Goal: Task Accomplishment & Management: Manage account settings

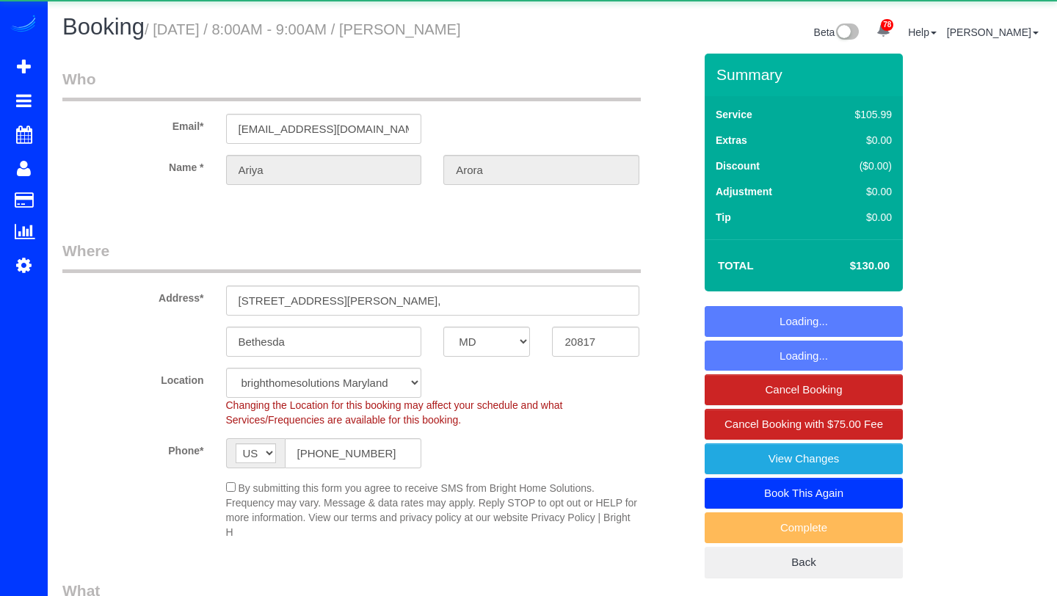
select select "MD"
select select "object:858"
select select "spot1"
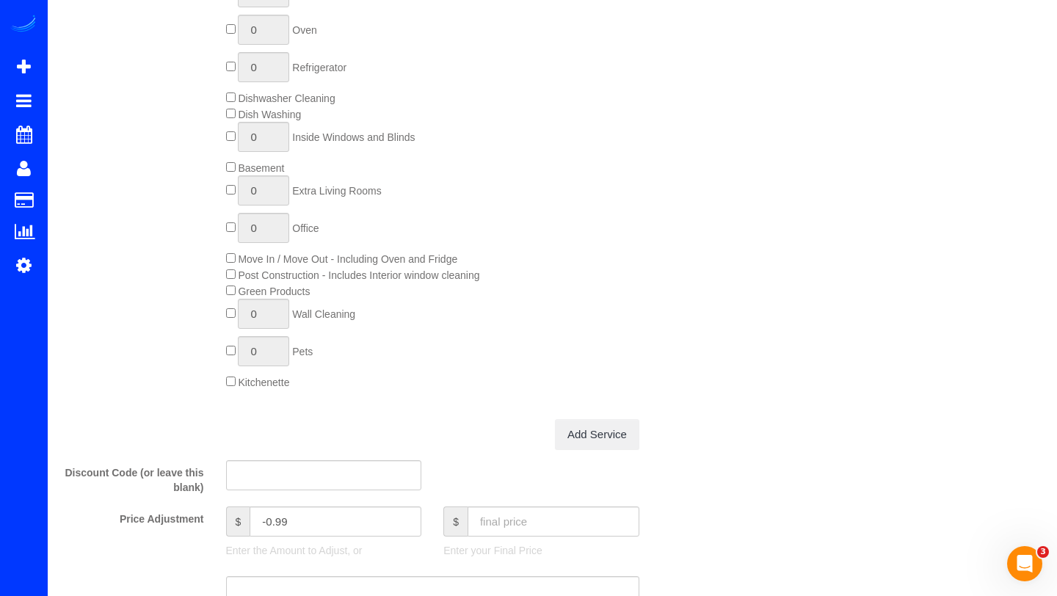
scroll to position [940, 0]
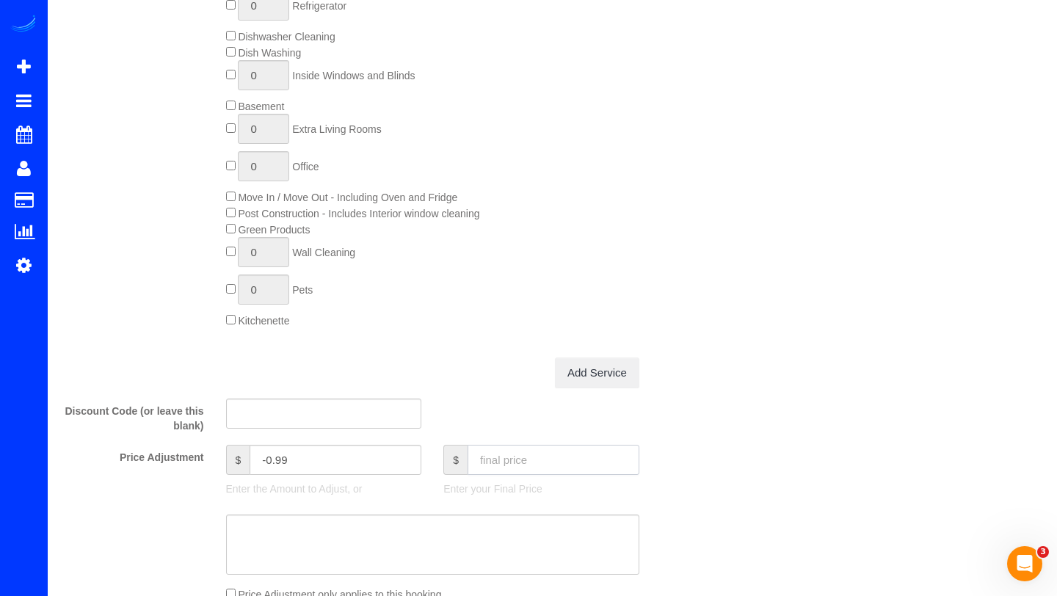
click at [493, 451] on input "text" at bounding box center [554, 460] width 172 height 30
type input "150"
type input "19.01"
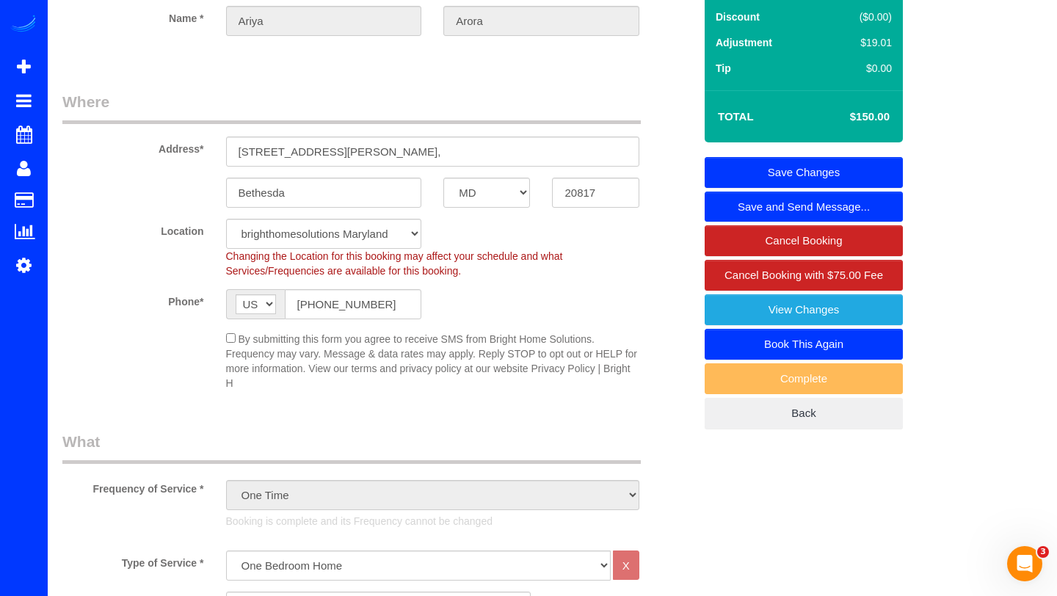
scroll to position [123, 0]
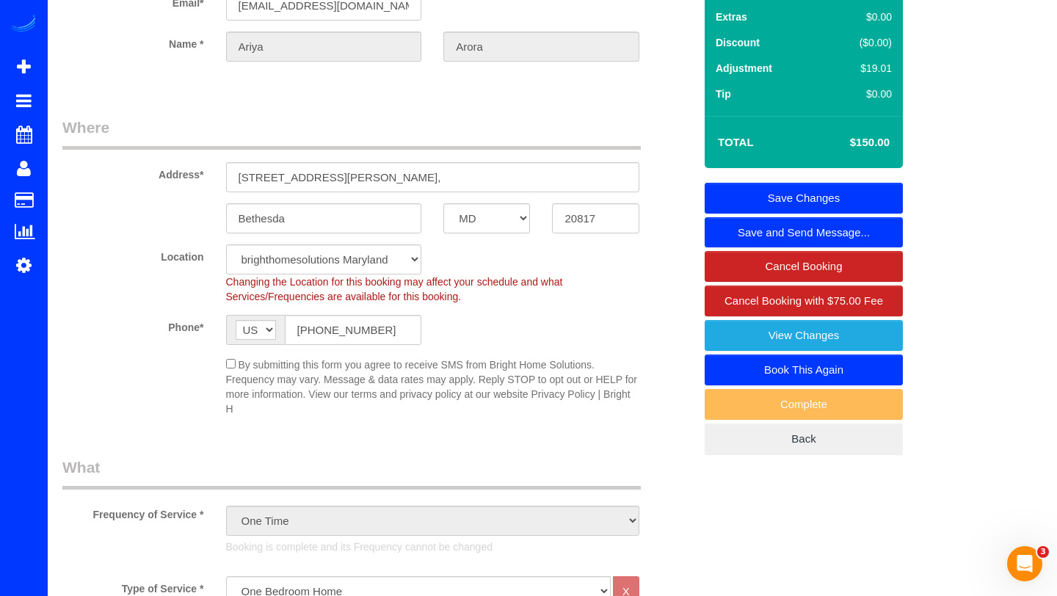
click at [862, 203] on link "Save Changes" at bounding box center [804, 198] width 198 height 31
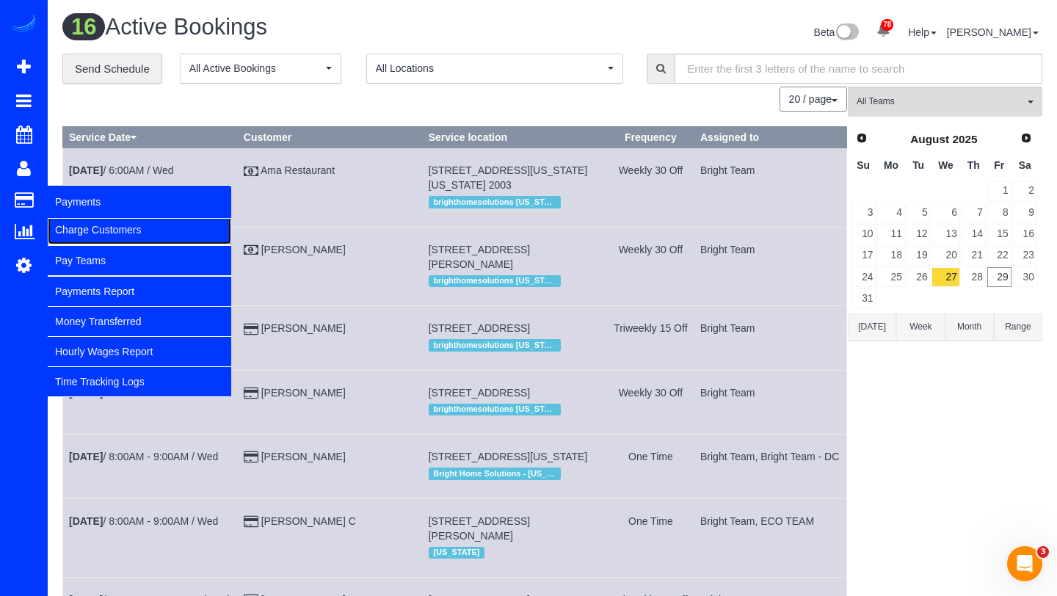
click at [70, 228] on link "Charge Customers" at bounding box center [140, 229] width 184 height 29
select select
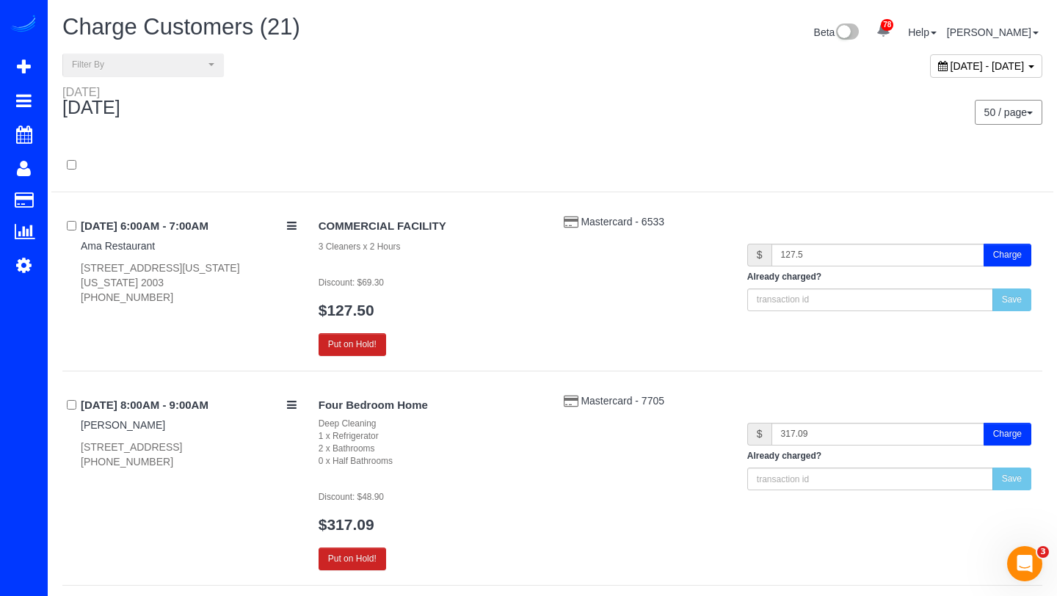
click at [877, 78] on div "[DATE] - [DATE]" at bounding box center [803, 70] width 501 height 32
click at [930, 71] on div "[DATE] - [DATE]" at bounding box center [986, 65] width 112 height 23
type input "**********"
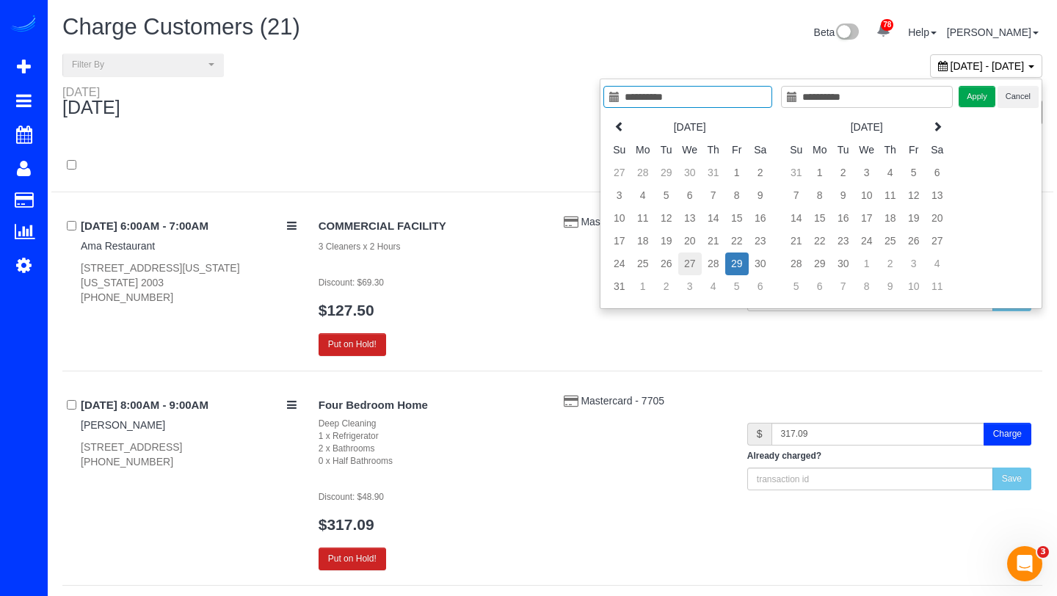
type input "**********"
click at [694, 261] on td "27" at bounding box center [689, 264] width 23 height 23
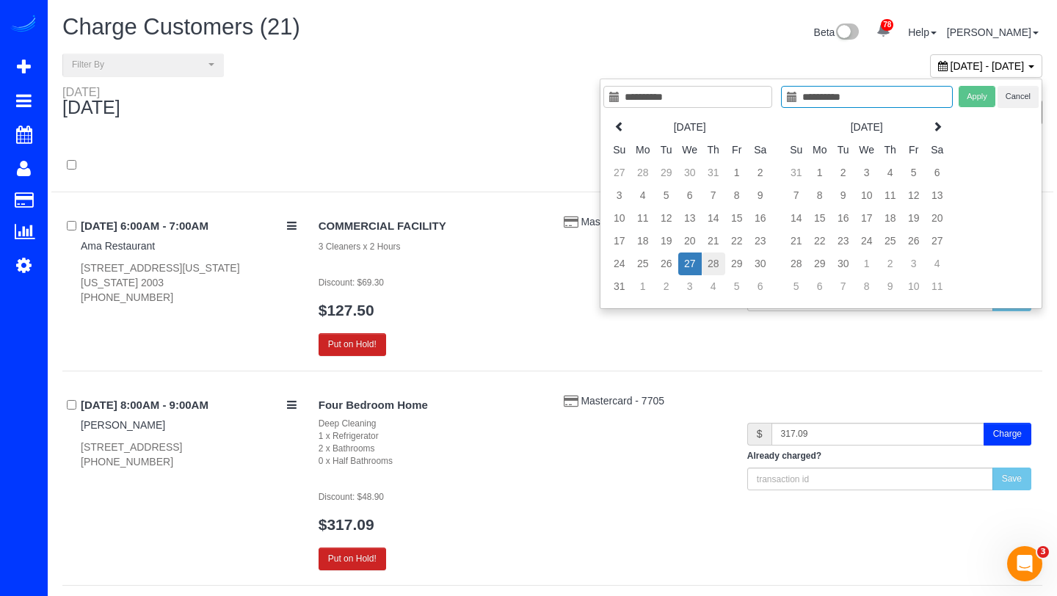
type input "**********"
click at [708, 261] on td "28" at bounding box center [713, 264] width 23 height 23
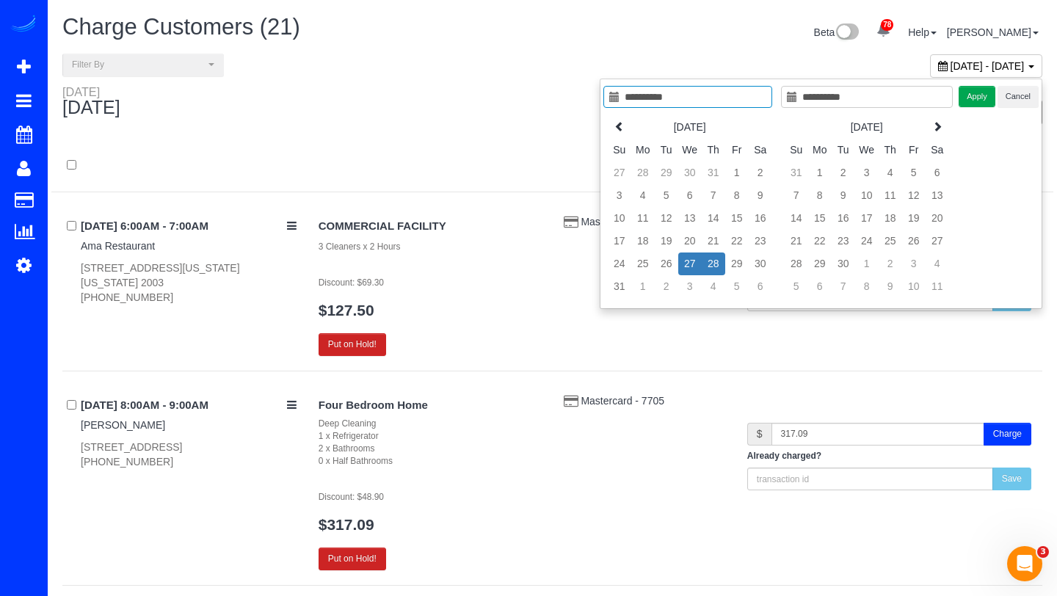
type input "**********"
click at [974, 100] on button "Apply" at bounding box center [977, 96] width 37 height 21
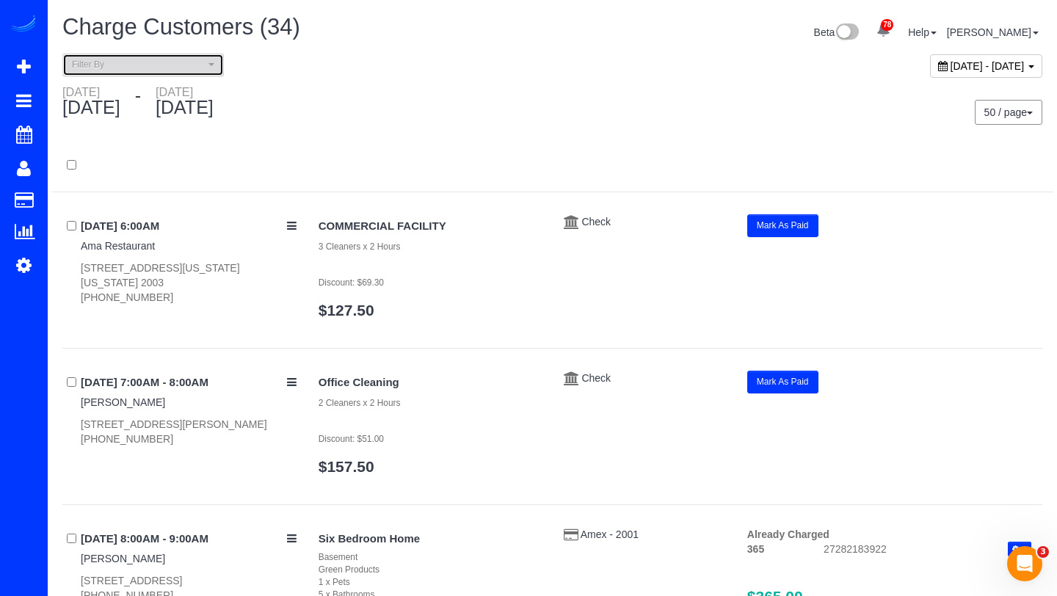
click at [140, 62] on span "Filter By" at bounding box center [138, 65] width 133 height 12
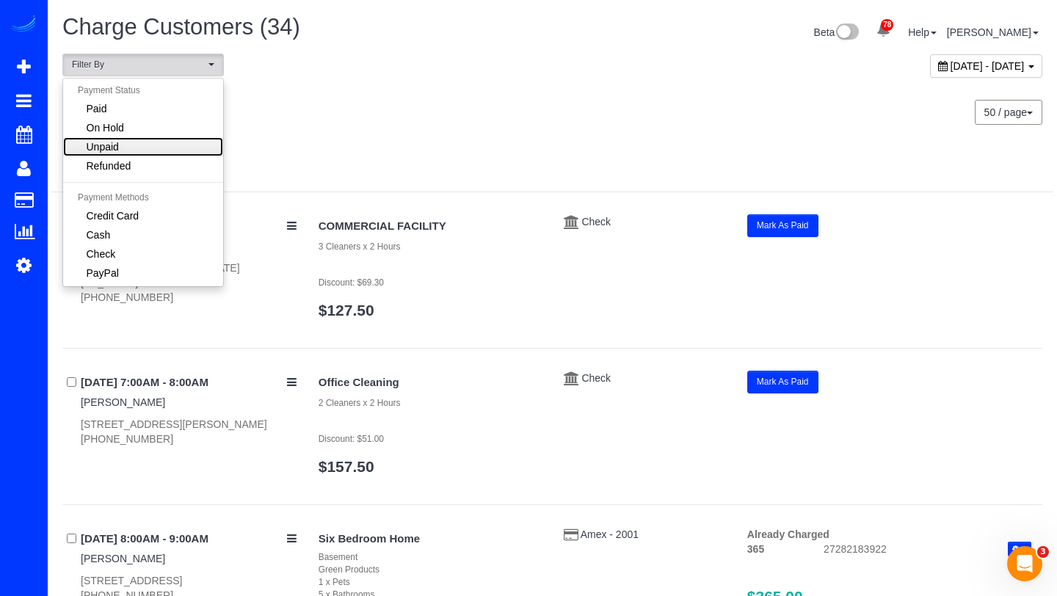
click at [108, 141] on span "Unpaid" at bounding box center [103, 146] width 32 height 15
select select "******"
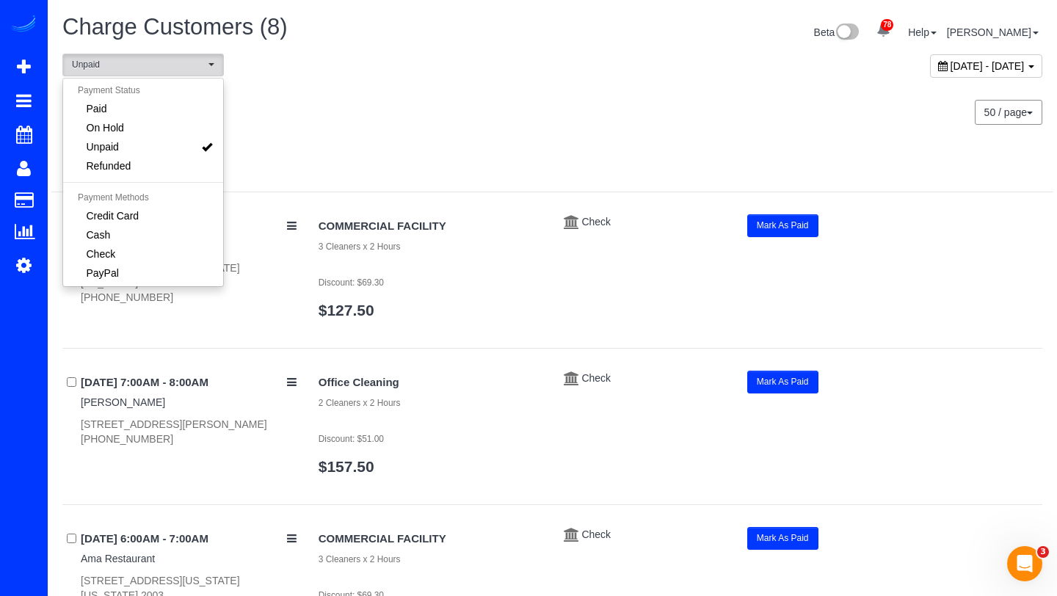
click at [432, 325] on div "COMMERCIAL FACILITY 3 Cleaners x 2 Hours Discount: $69.30 $127.50" at bounding box center [430, 273] width 245 height 119
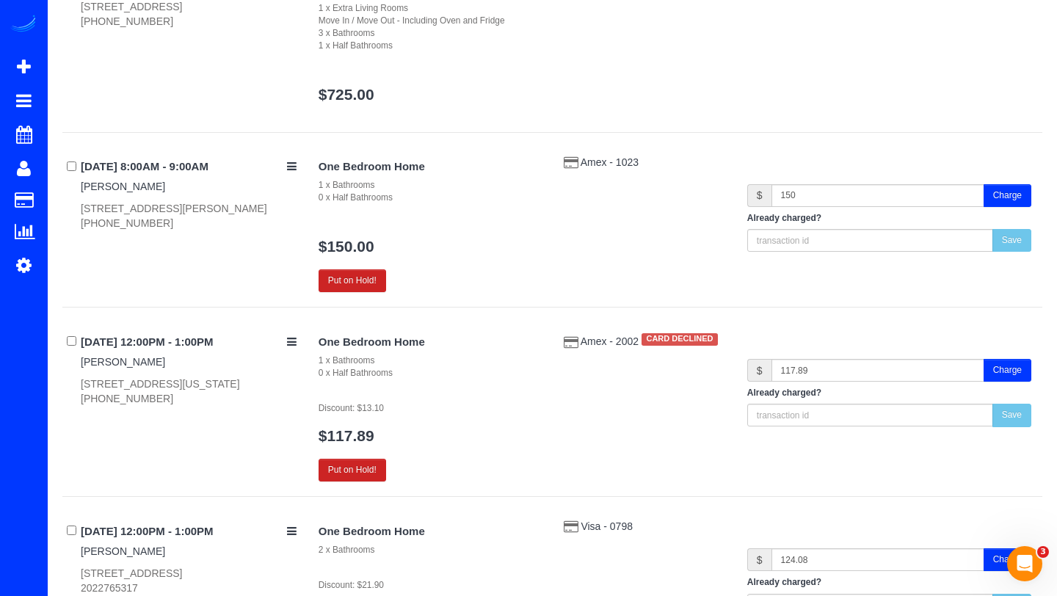
scroll to position [733, 0]
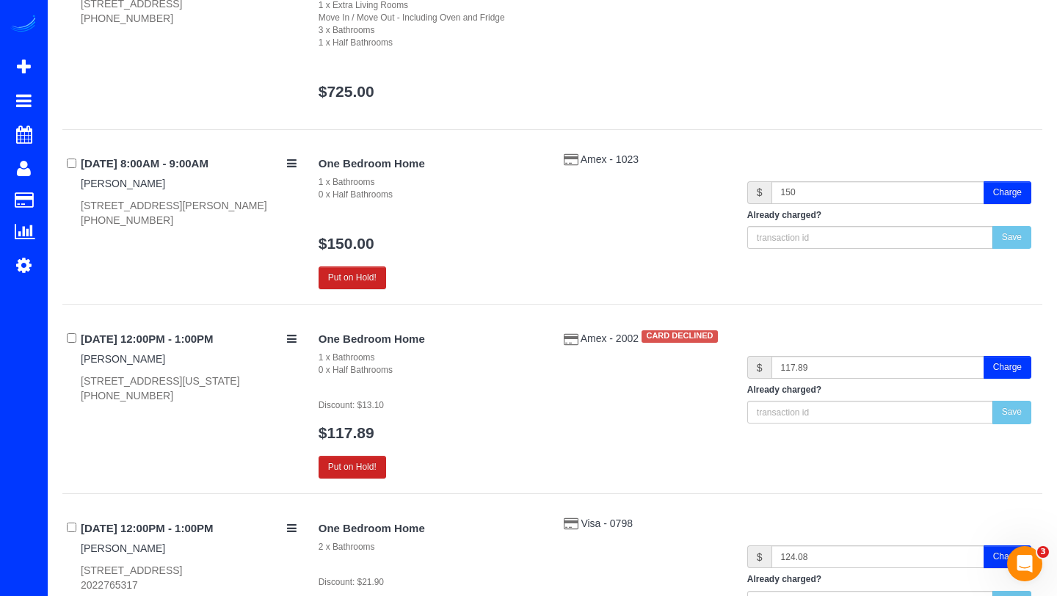
click at [995, 195] on button "Charge" at bounding box center [1008, 192] width 48 height 23
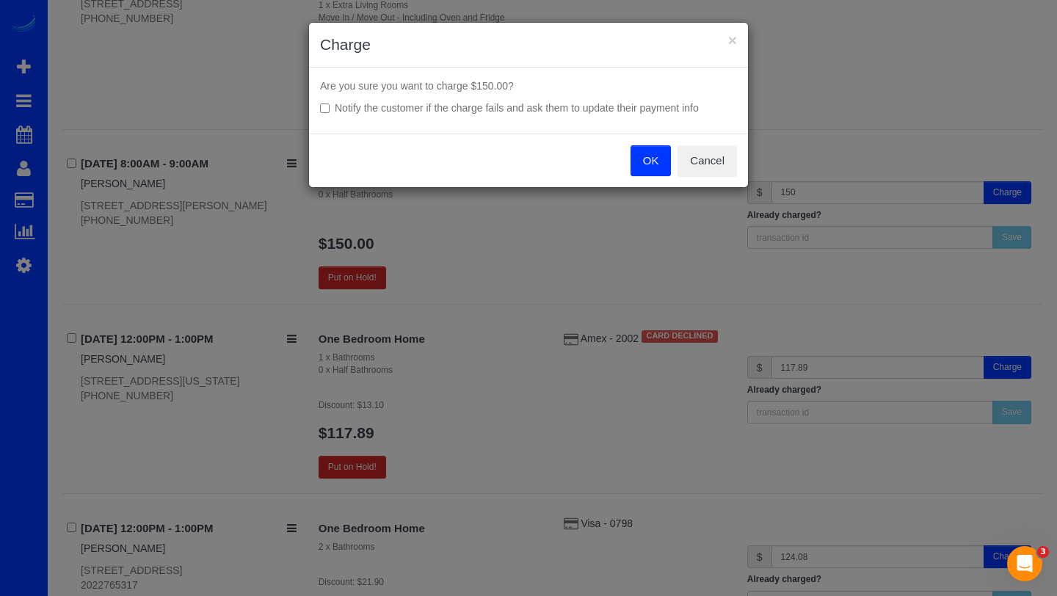
click at [653, 174] on button "OK" at bounding box center [651, 160] width 41 height 31
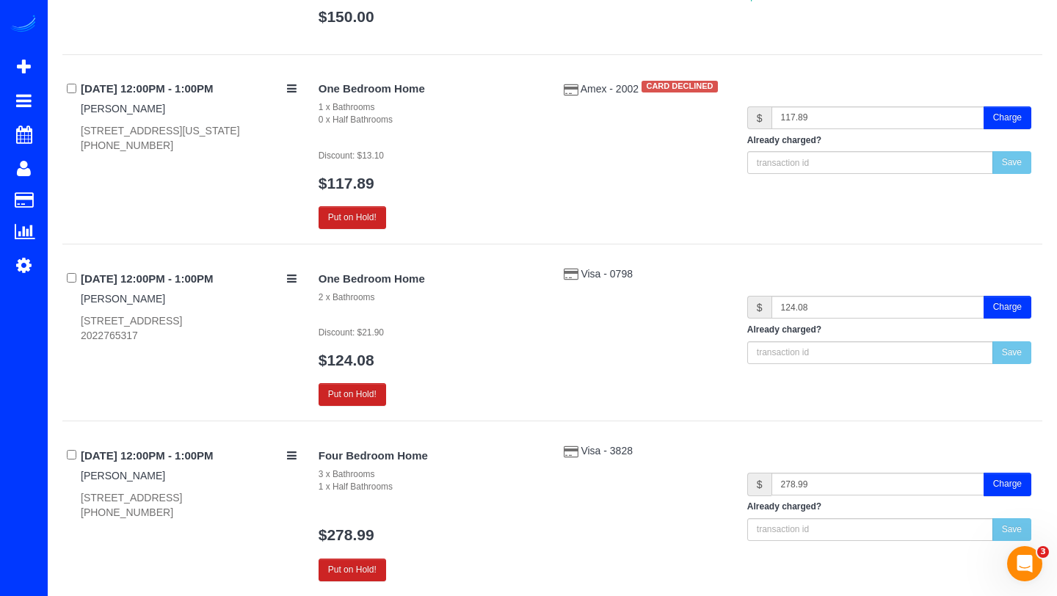
scroll to position [965, 0]
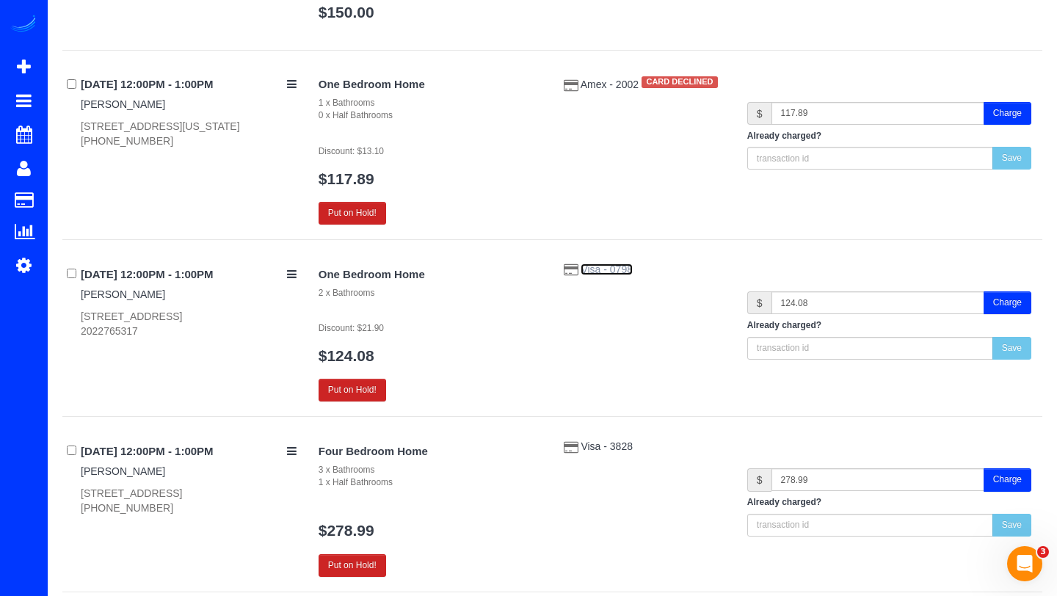
click at [609, 264] on span "Visa - 0798" at bounding box center [607, 270] width 52 height 12
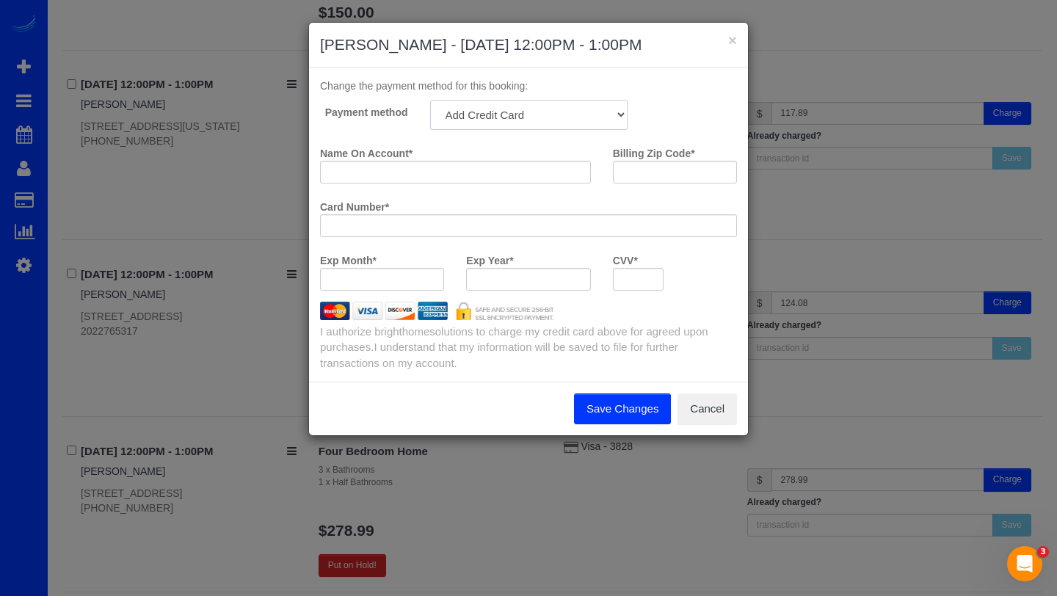
click at [550, 126] on select "Visa - 5893 - 07/2028 (Default) Add Credit Card ─────────────── Cash Check Payp…" at bounding box center [528, 115] width 197 height 30
select select "string:fspay-7d814b07-05dc-47fe-beaf-ffb3d13fc12e"
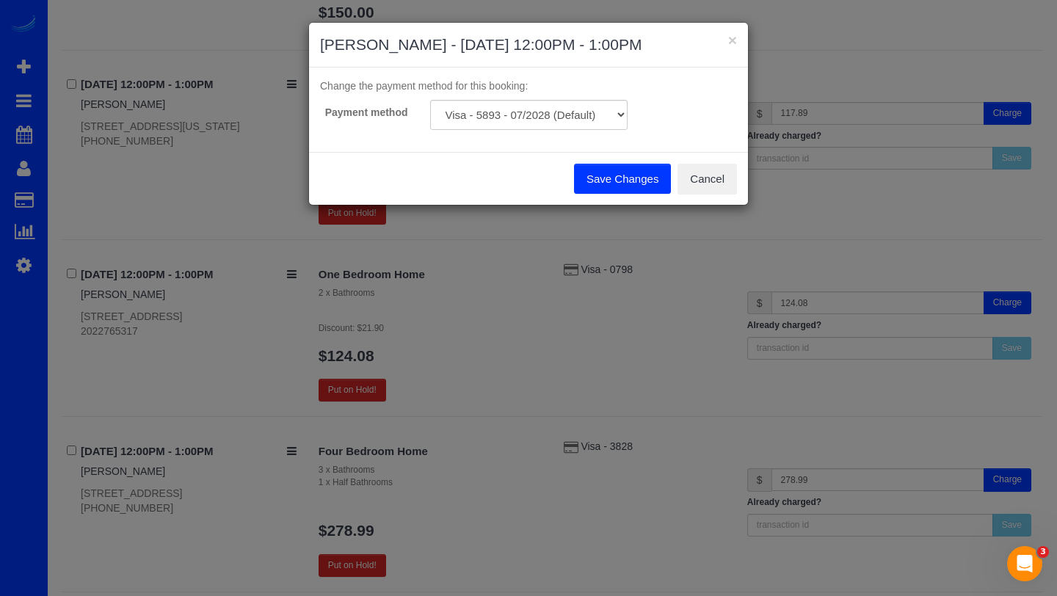
click at [603, 186] on button "Save Changes" at bounding box center [622, 179] width 97 height 31
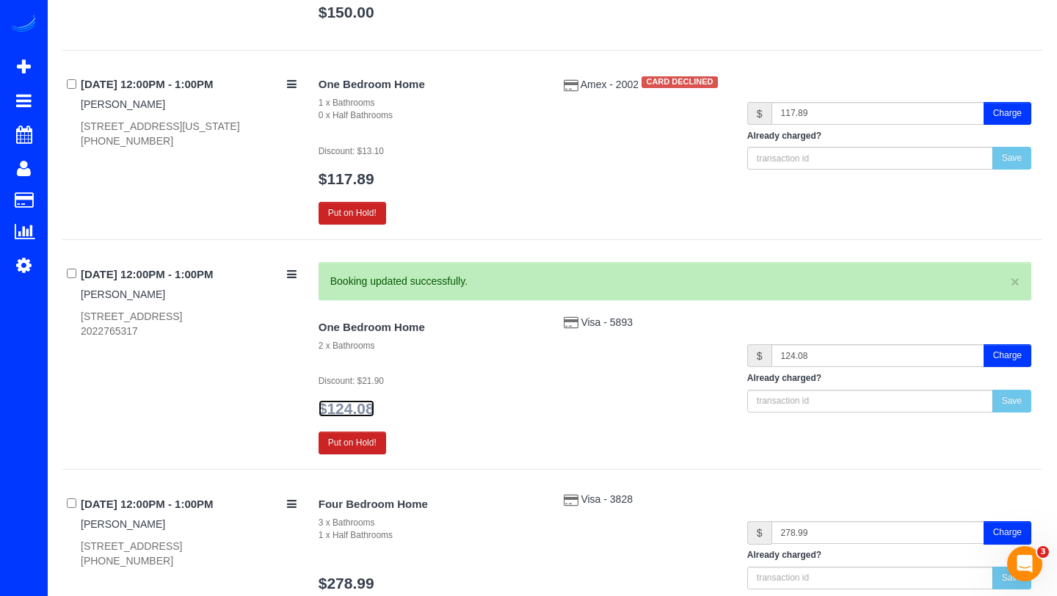
click at [344, 407] on link "$124.08" at bounding box center [347, 408] width 56 height 17
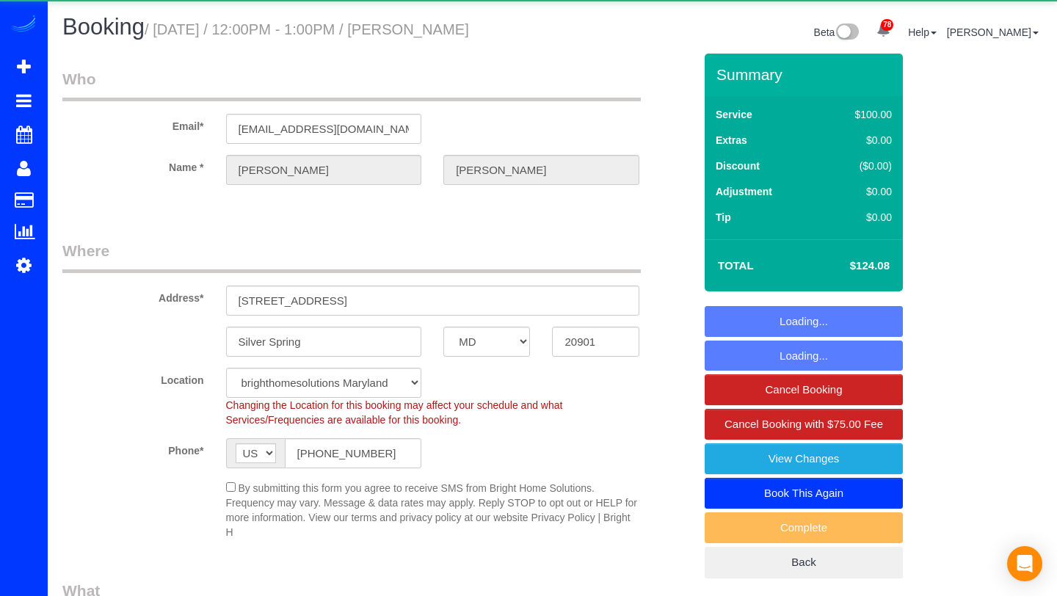
select select "MD"
select select "object:974"
select select "2"
select select "spot1"
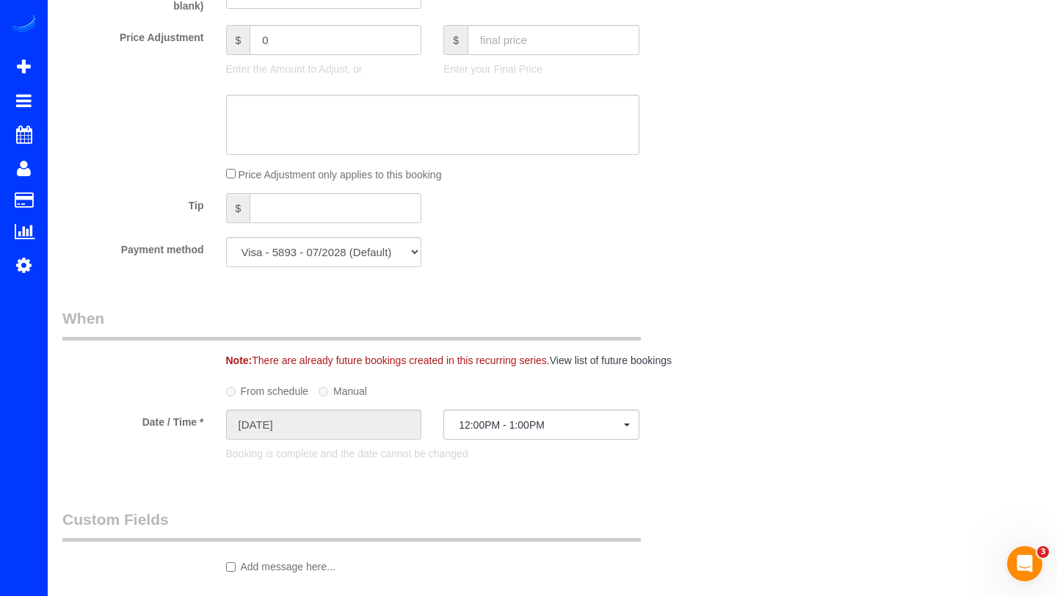
scroll to position [1092, 0]
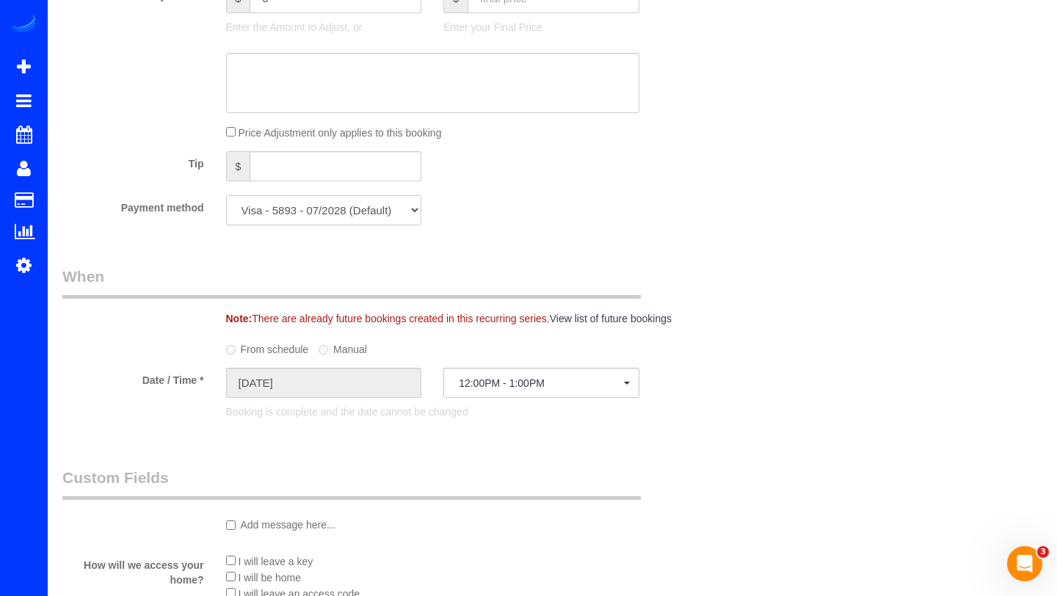
click at [402, 218] on select "Visa - 5893 - 07/2028 (Default) Add Credit Card ─────────────── Cash Check Payp…" at bounding box center [324, 210] width 196 height 30
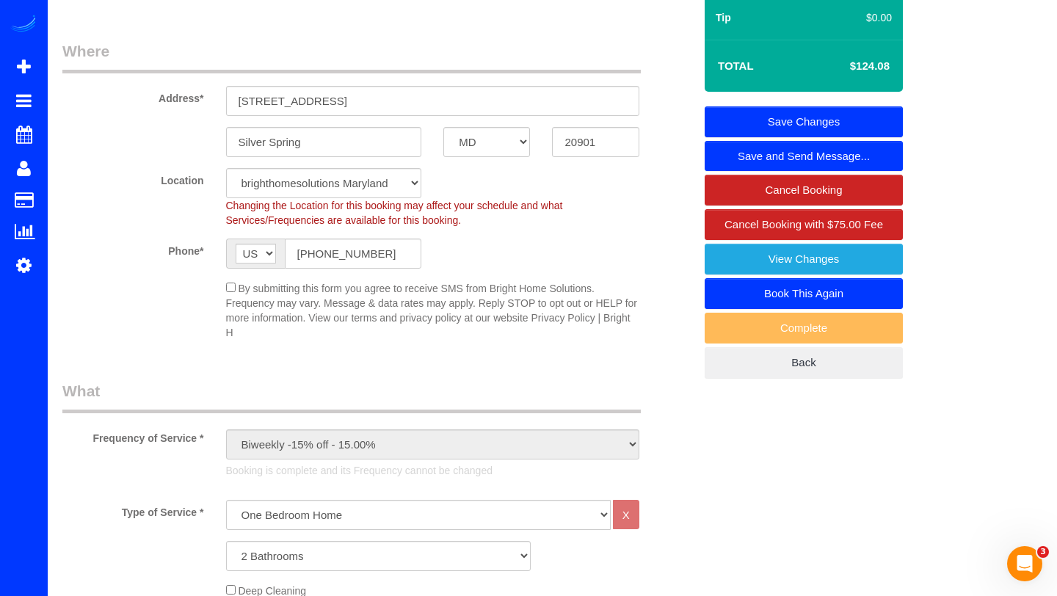
scroll to position [90, 0]
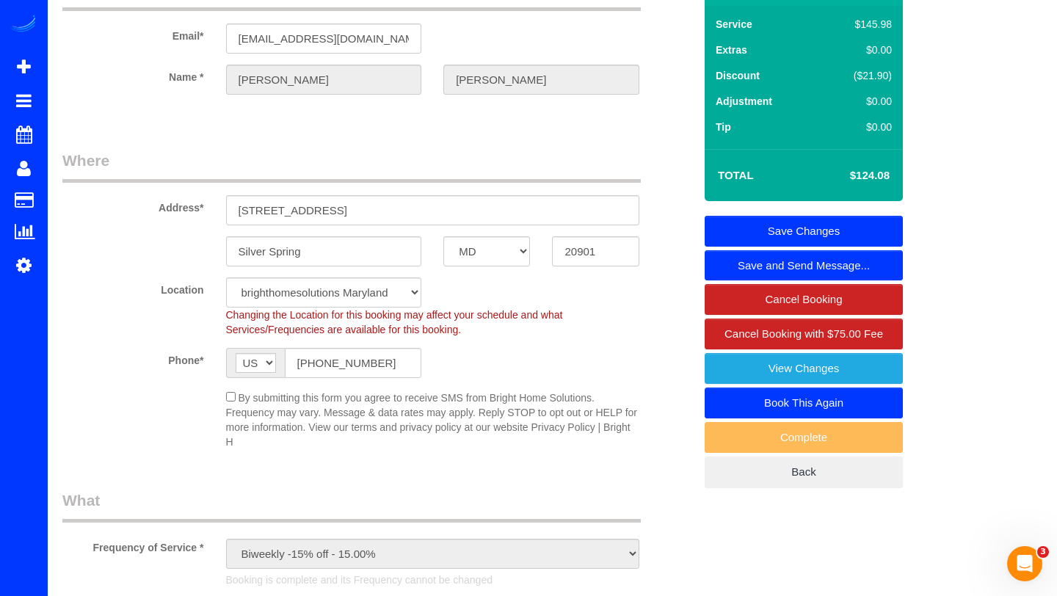
click at [808, 231] on link "Save Changes" at bounding box center [804, 231] width 198 height 31
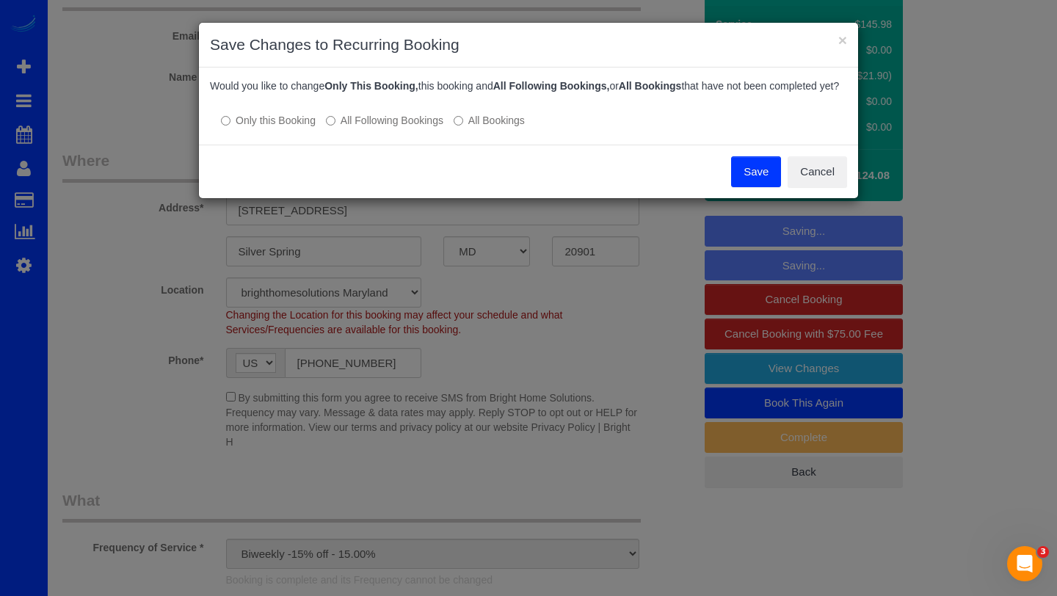
click at [355, 128] on label "All Following Bookings" at bounding box center [384, 120] width 117 height 15
click at [745, 184] on button "Save" at bounding box center [756, 171] width 50 height 31
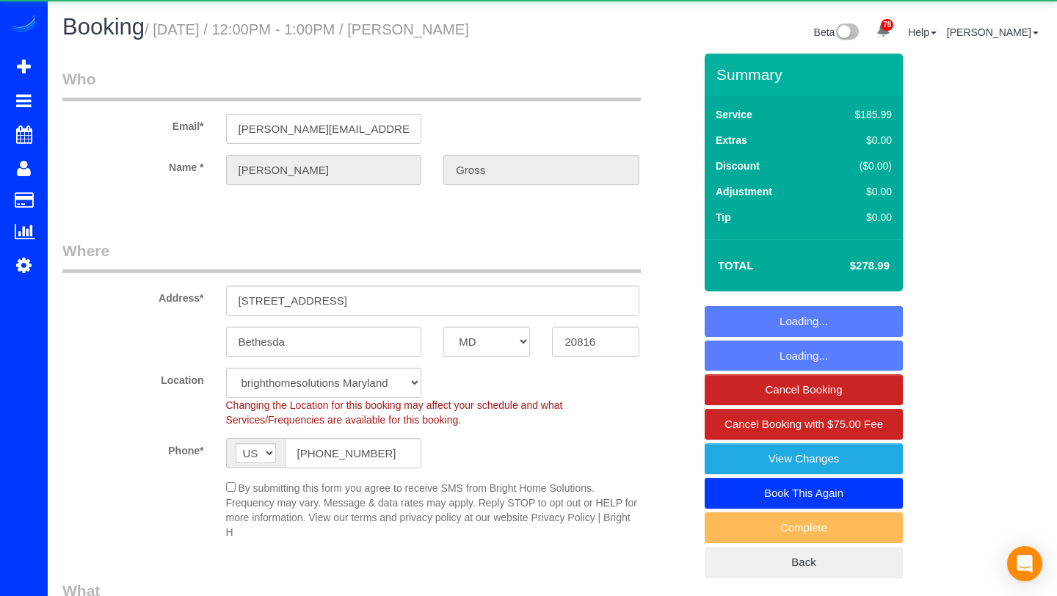
select select "MD"
select select "string:fspay-c07b02bd-3abc-4cbb-91e4-f8f6214506ec"
select select "spot1"
select select "3"
select select "1"
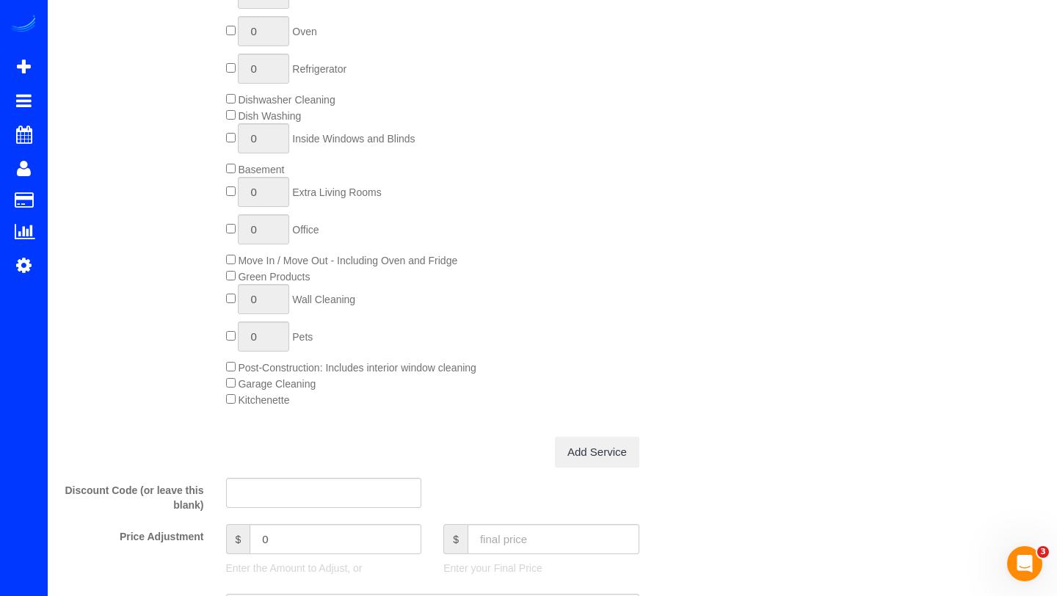
scroll to position [888, 0]
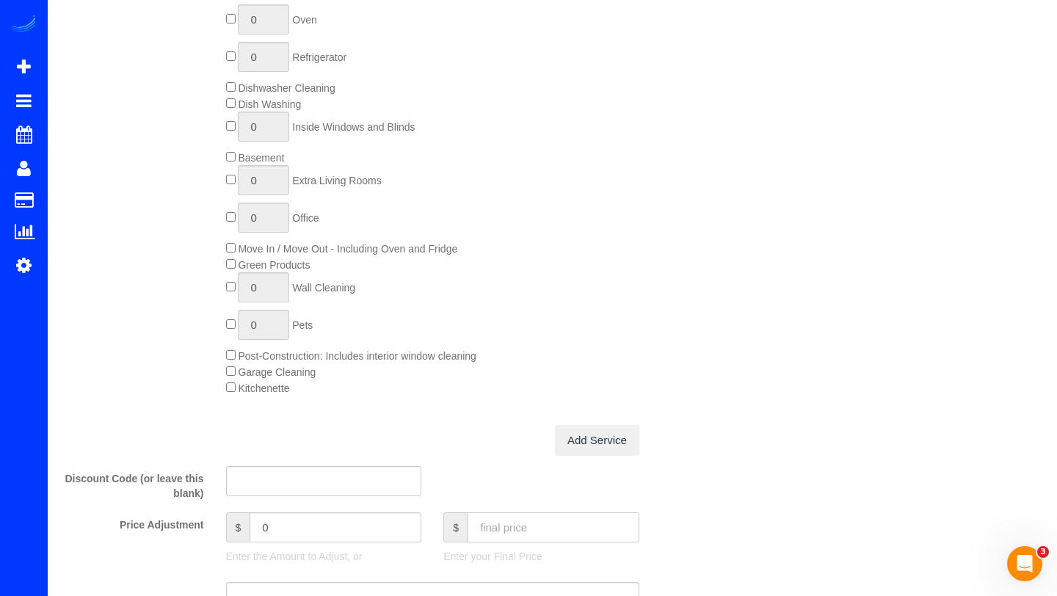
click at [498, 525] on input "text" at bounding box center [554, 527] width 172 height 30
type input "265"
type input "-13.99"
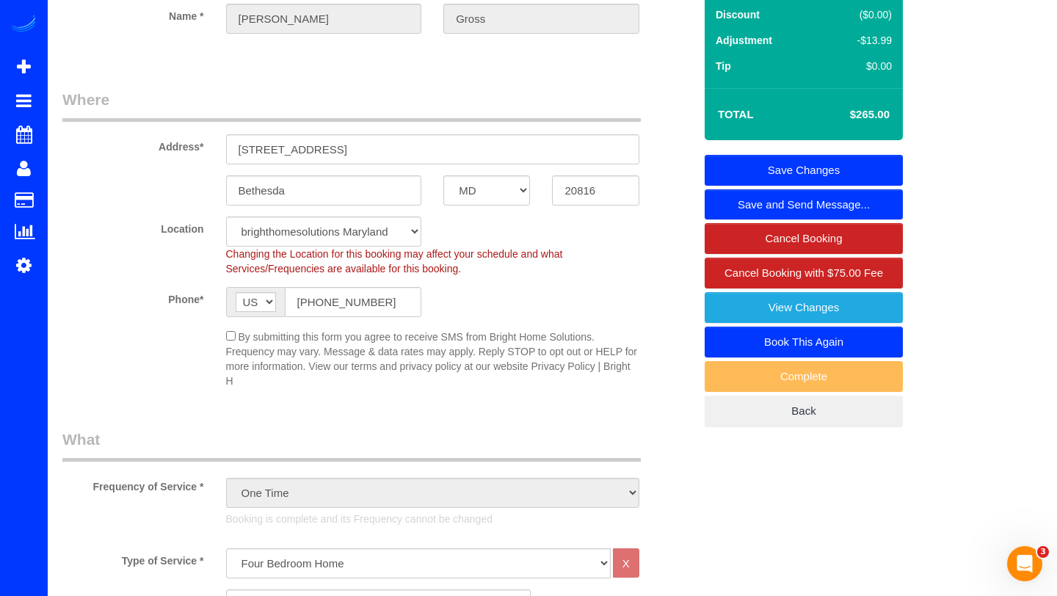
scroll to position [131, 0]
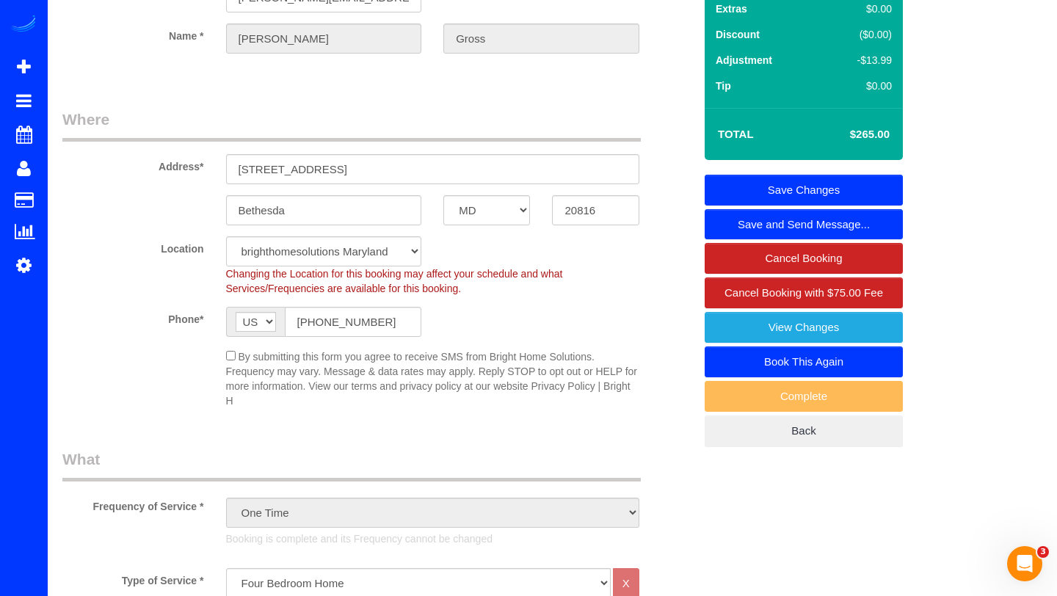
click at [855, 201] on link "Save Changes" at bounding box center [804, 190] width 198 height 31
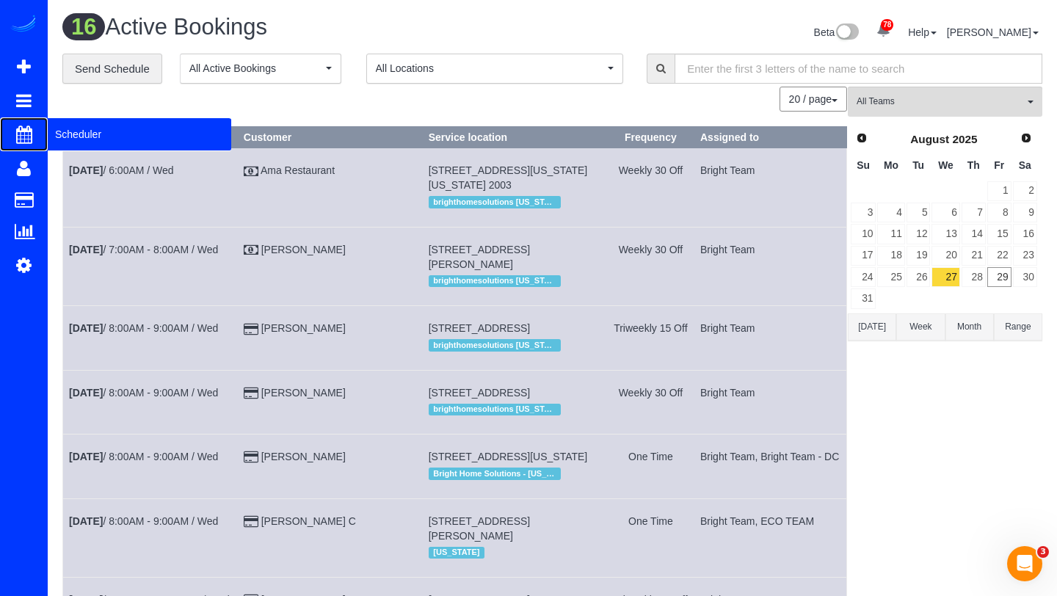
click at [57, 134] on span "Scheduler" at bounding box center [140, 134] width 184 height 34
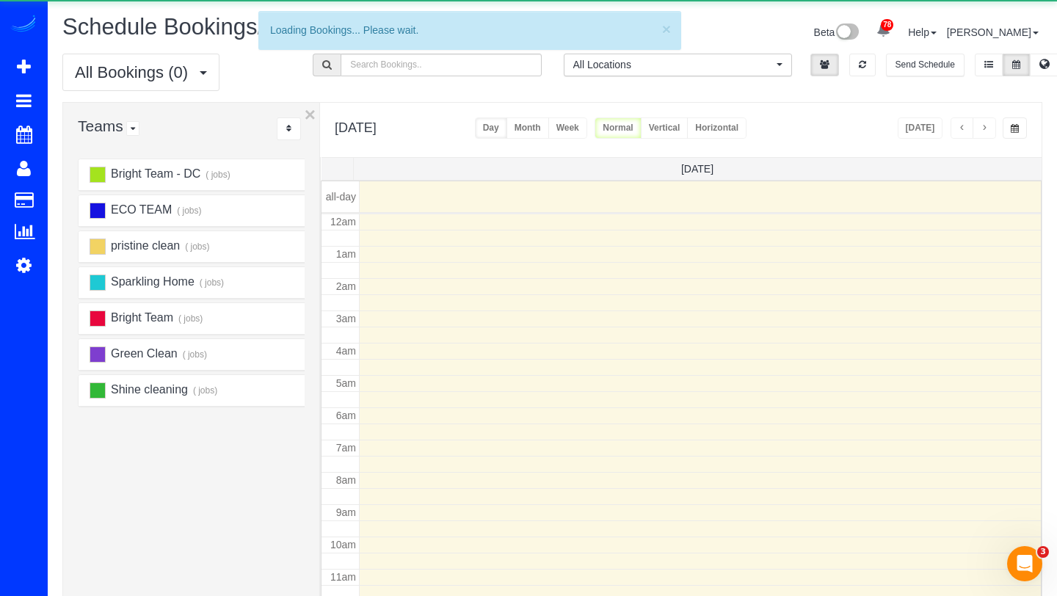
scroll to position [195, 0]
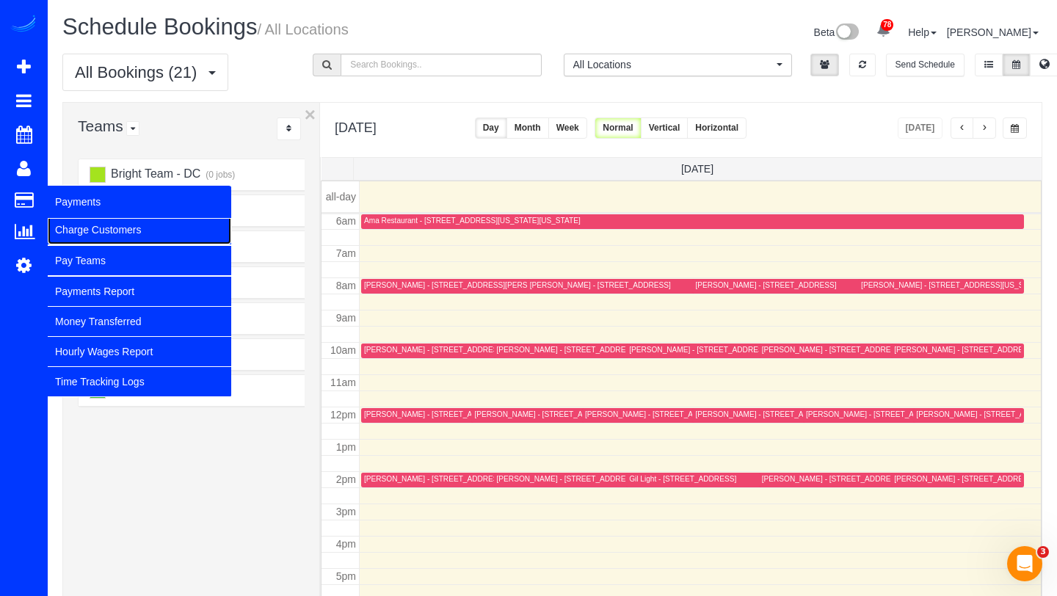
click at [74, 221] on link "Charge Customers" at bounding box center [140, 229] width 184 height 29
select select
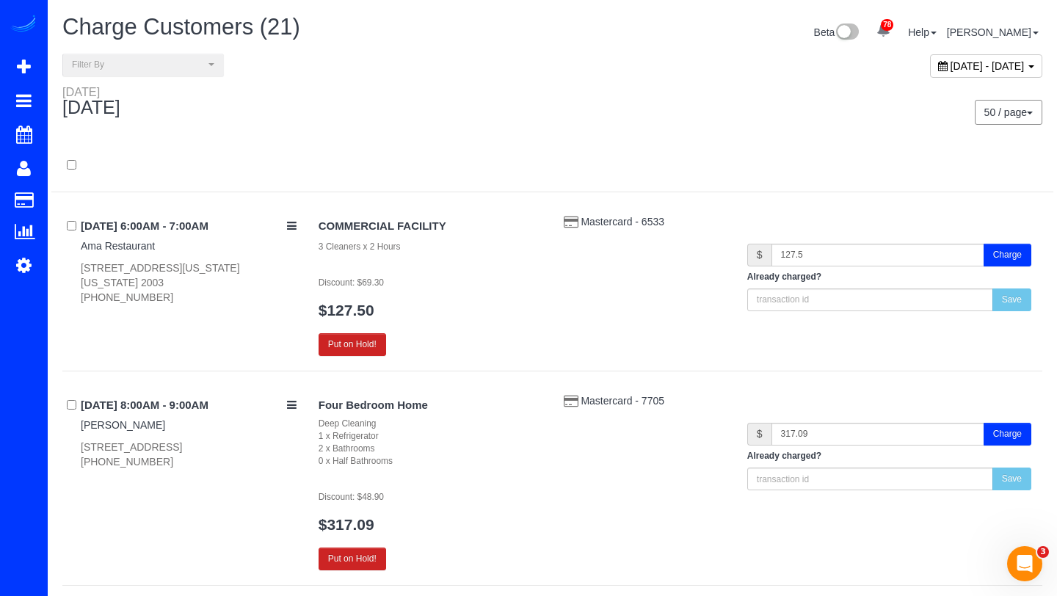
click at [951, 68] on span "[DATE] - [DATE]" at bounding box center [988, 66] width 74 height 12
type input "**********"
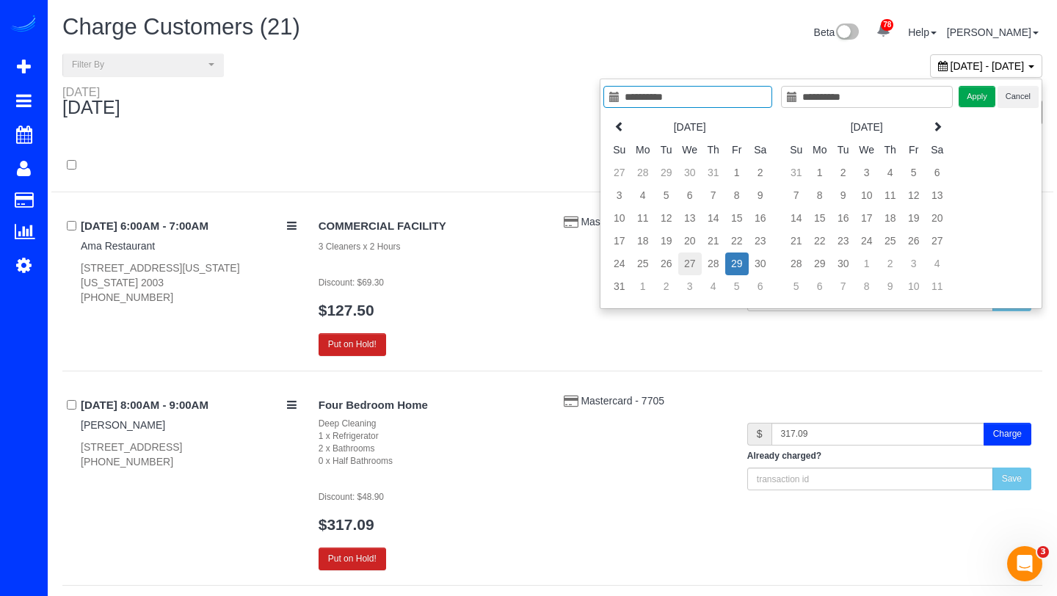
type input "**********"
click at [693, 264] on td "27" at bounding box center [689, 264] width 23 height 23
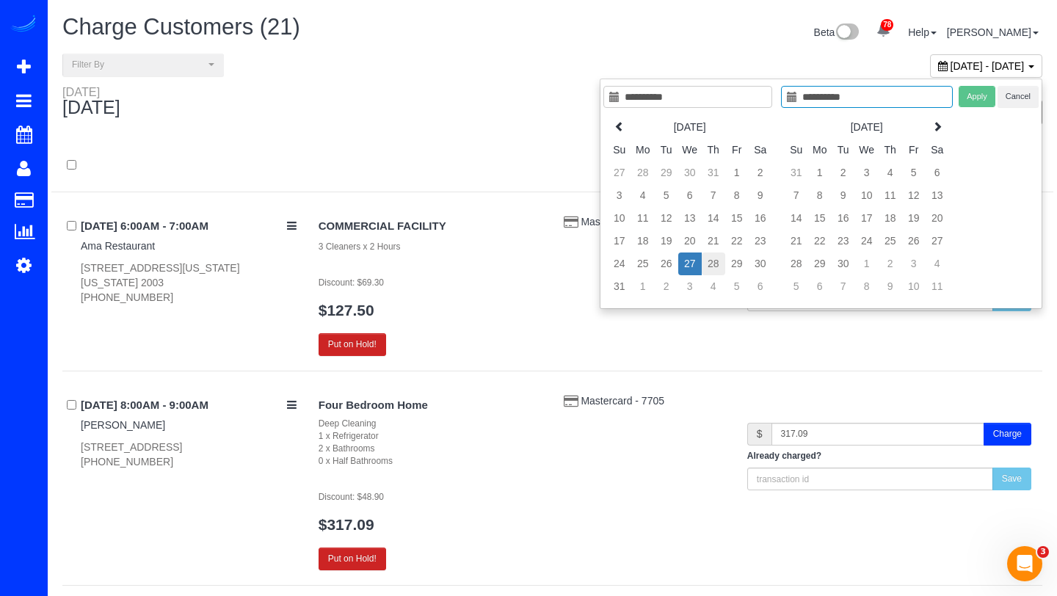
type input "**********"
click at [708, 266] on td "28" at bounding box center [713, 264] width 23 height 23
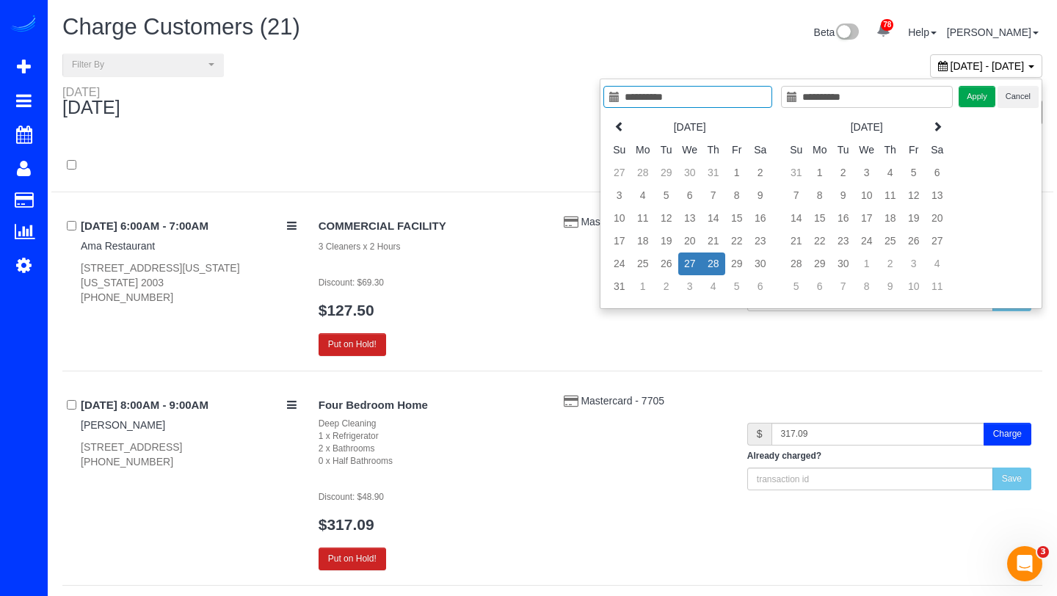
type input "**********"
click at [970, 101] on button "Apply" at bounding box center [977, 96] width 37 height 21
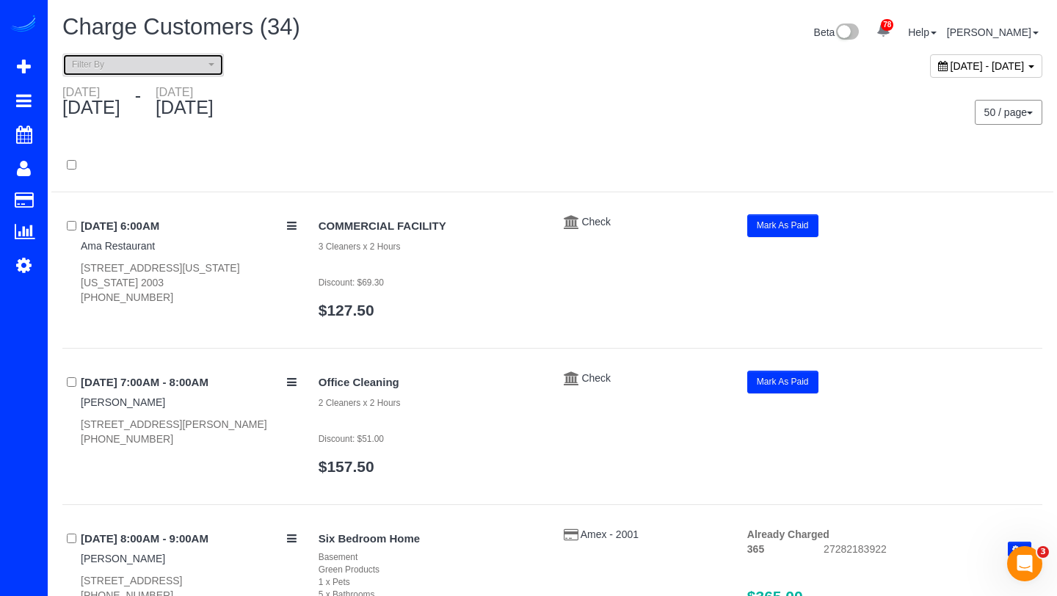
click at [192, 70] on span "Filter By" at bounding box center [138, 65] width 133 height 12
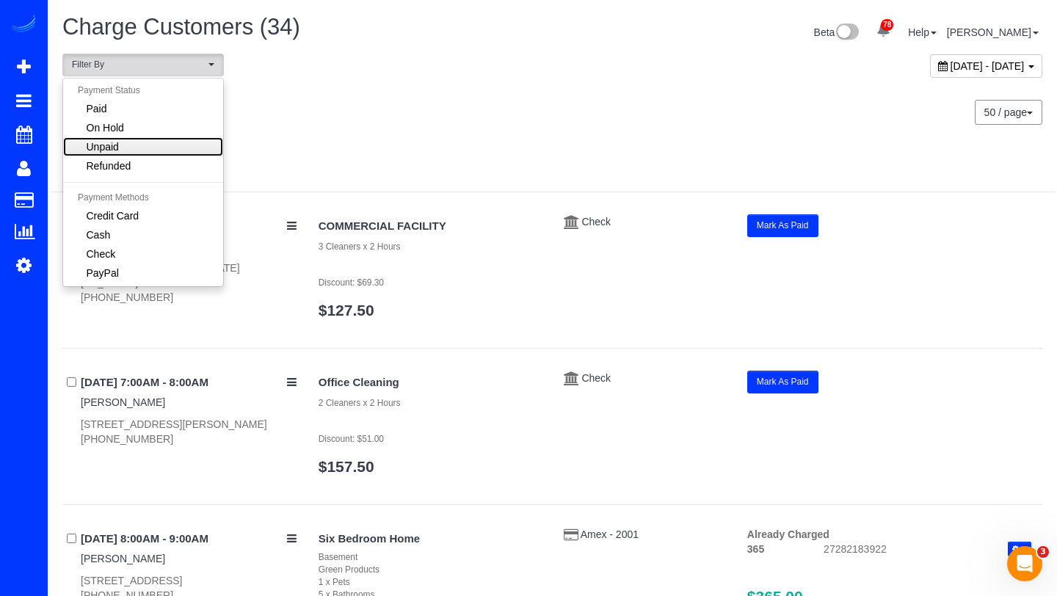
click at [141, 139] on link "Unpaid" at bounding box center [143, 146] width 160 height 19
select select "******"
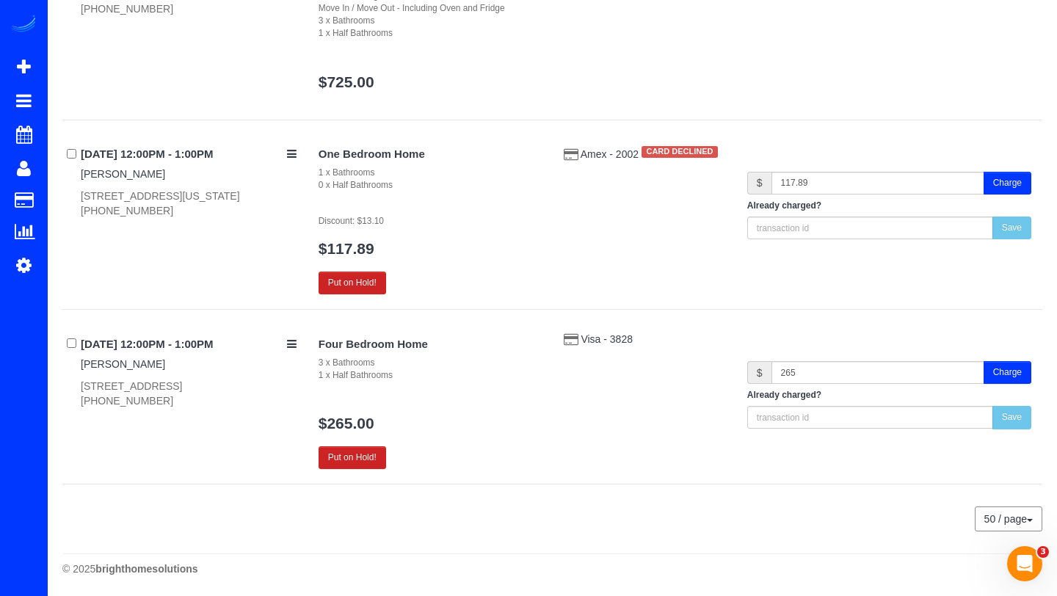
scroll to position [744, 0]
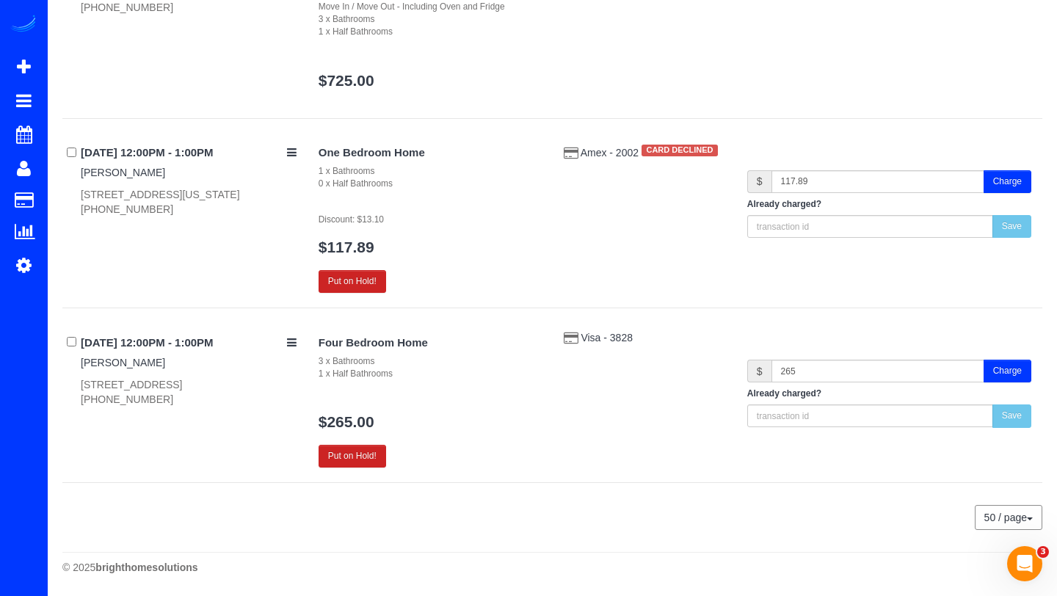
click at [989, 369] on button "Charge" at bounding box center [1008, 371] width 48 height 23
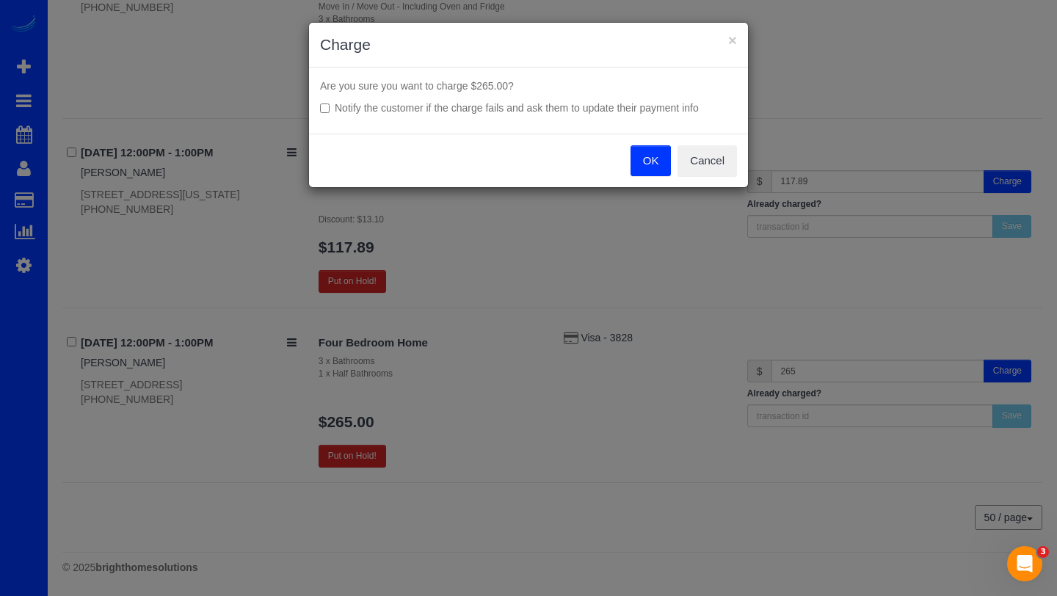
click at [655, 167] on button "OK" at bounding box center [651, 160] width 41 height 31
